Goal: Find specific page/section: Find specific page/section

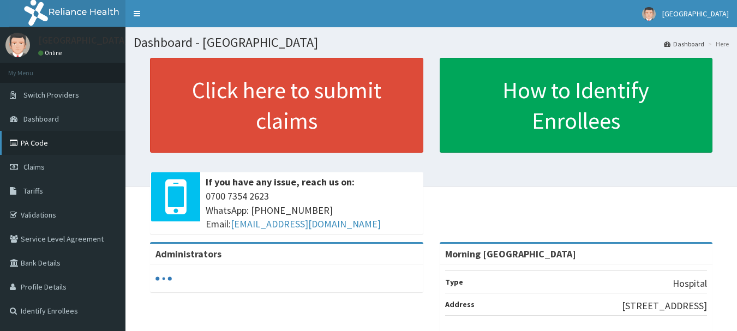
click at [34, 136] on link "PA Code" at bounding box center [62, 143] width 125 height 24
click at [34, 140] on link "PA Code" at bounding box center [62, 143] width 125 height 24
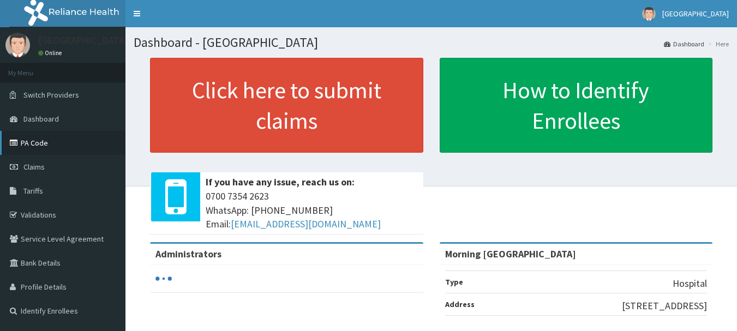
click at [34, 140] on link "PA Code" at bounding box center [62, 143] width 125 height 24
click at [32, 140] on link "PA Code" at bounding box center [62, 143] width 125 height 24
click at [32, 139] on link "PA Code" at bounding box center [62, 143] width 125 height 24
click at [31, 137] on link "PA Code" at bounding box center [62, 143] width 125 height 24
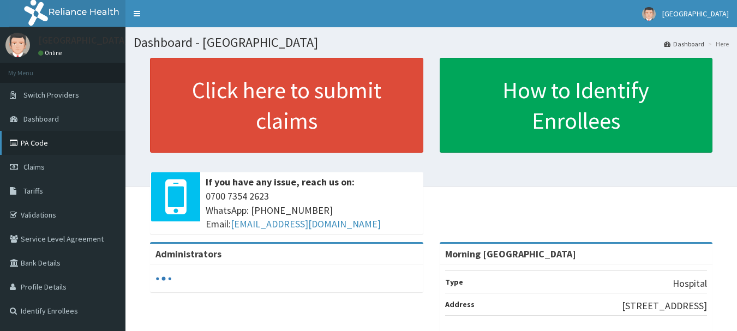
click at [31, 137] on link "PA Code" at bounding box center [62, 143] width 125 height 24
click at [33, 140] on link "PA Code" at bounding box center [62, 143] width 125 height 24
